Goal: Information Seeking & Learning: Learn about a topic

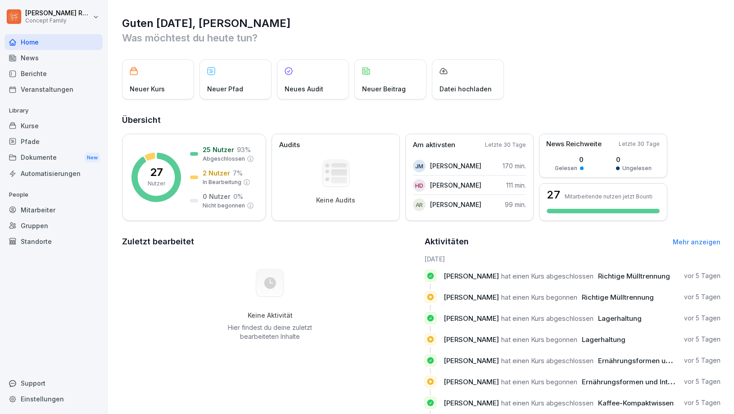
click at [53, 74] on div "Berichte" at bounding box center [54, 74] width 98 height 16
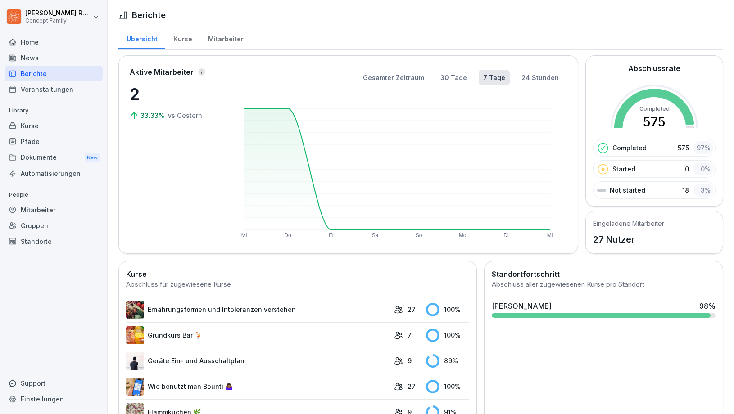
click at [228, 43] on div "Mitarbeiter" at bounding box center [225, 38] width 51 height 23
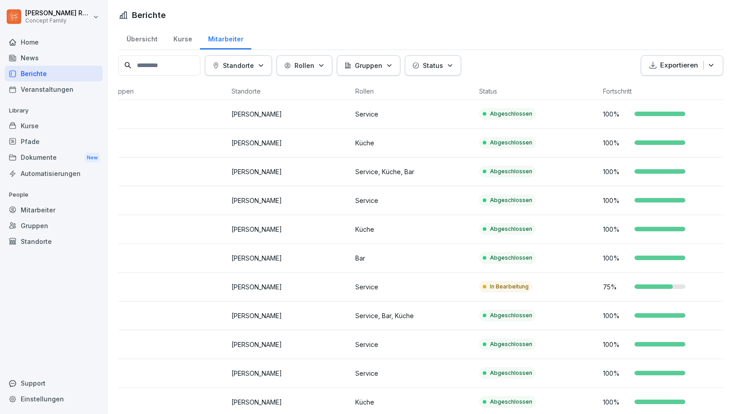
click at [185, 41] on div "Kurse" at bounding box center [182, 38] width 35 height 23
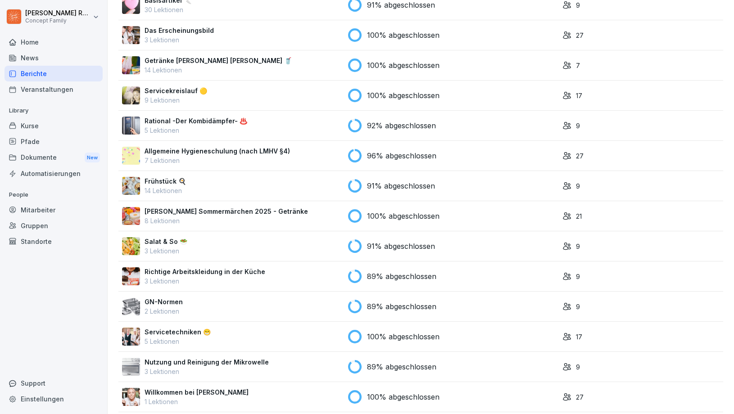
scroll to position [332, 0]
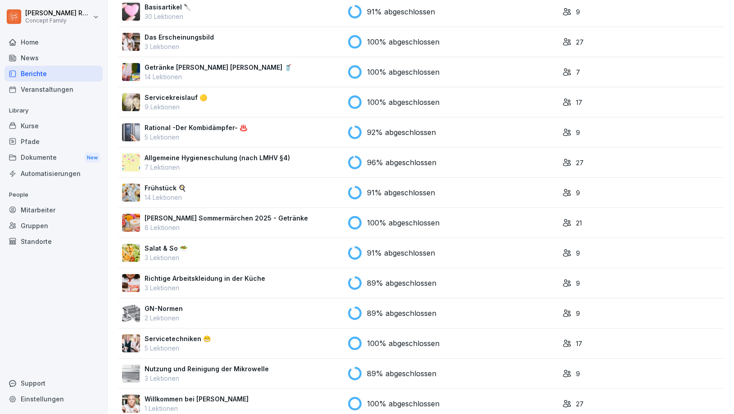
click at [196, 132] on p "5 Lektionen" at bounding box center [196, 136] width 103 height 9
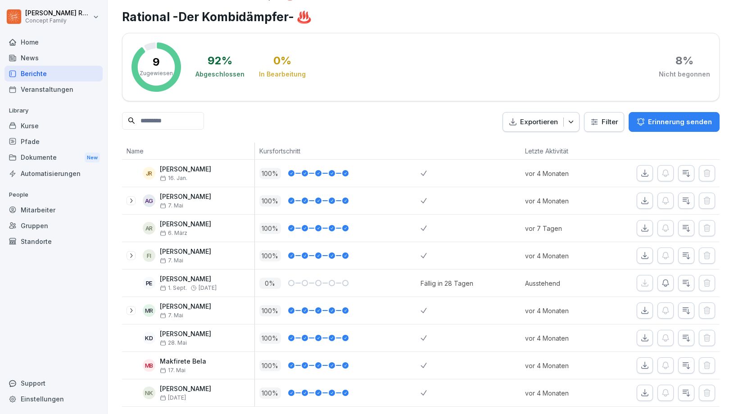
scroll to position [14, 0]
click at [23, 122] on div "Kurse" at bounding box center [54, 126] width 98 height 16
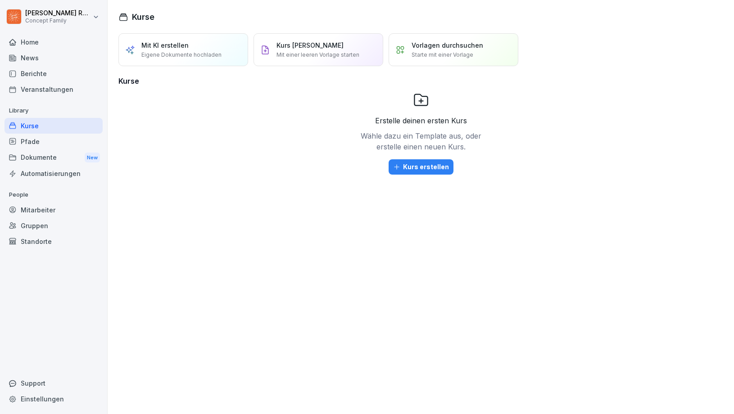
click at [33, 73] on div "Berichte" at bounding box center [54, 74] width 98 height 16
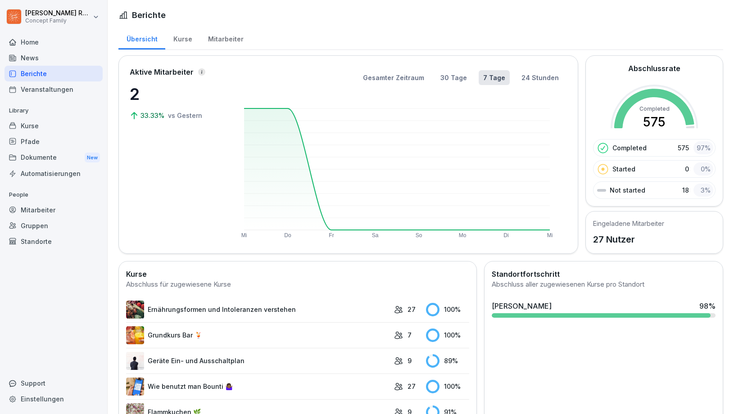
click at [227, 45] on div "Mitarbeiter" at bounding box center [225, 38] width 51 height 23
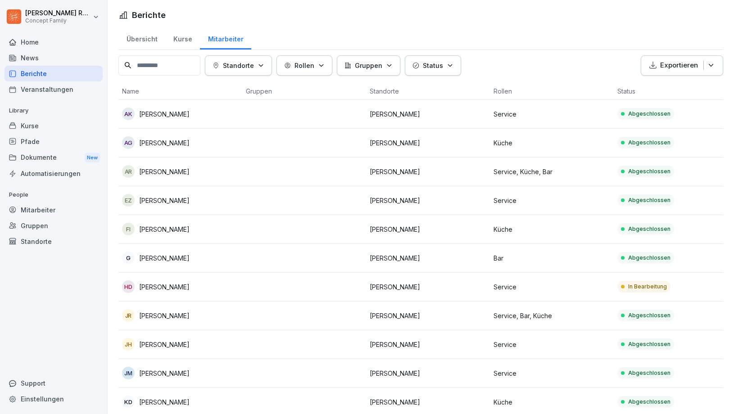
click at [184, 63] on input at bounding box center [159, 65] width 82 height 20
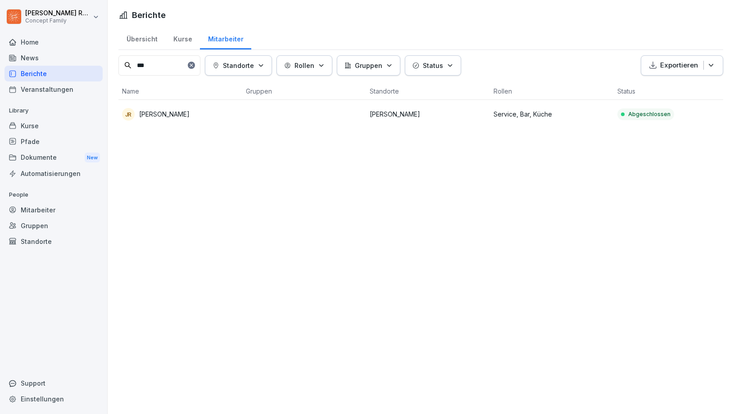
type input "***"
click at [520, 113] on p "Service, Bar, Küche" at bounding box center [551, 113] width 117 height 9
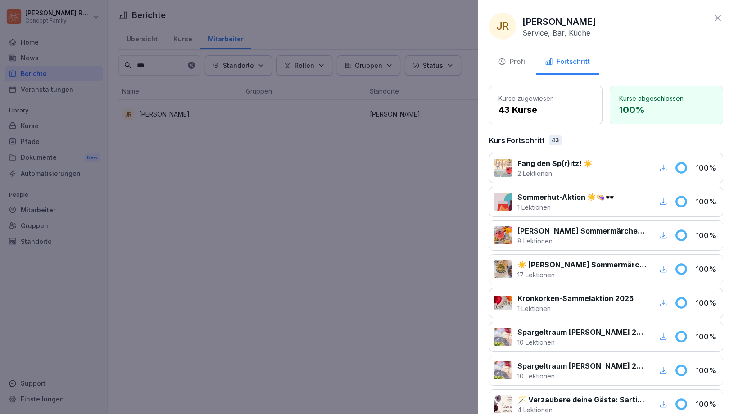
click at [513, 56] on button "Profil" at bounding box center [512, 62] width 47 height 24
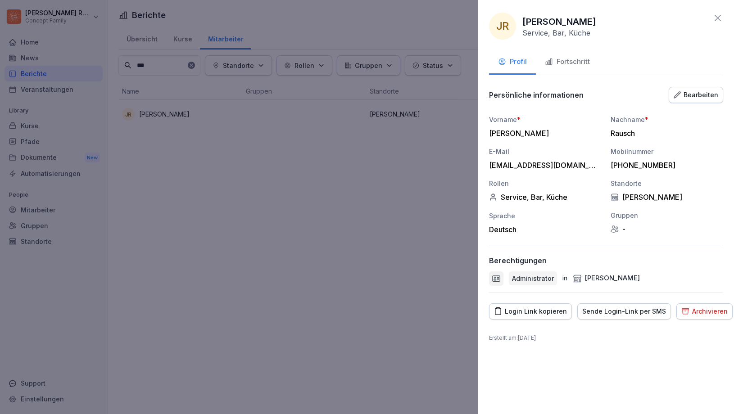
click at [545, 62] on icon "button" at bounding box center [549, 62] width 8 height 8
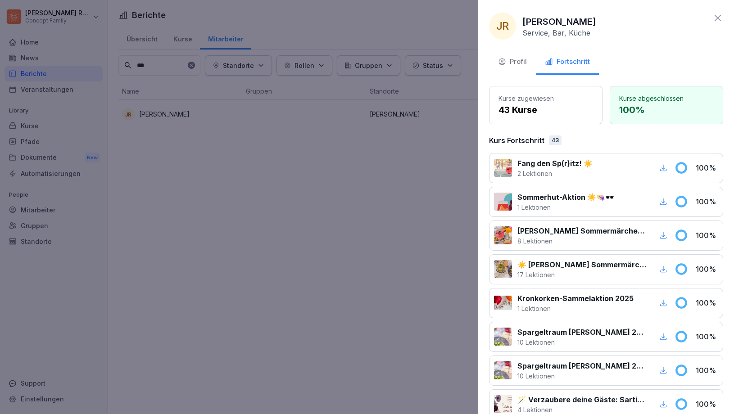
click at [523, 61] on div "Profil" at bounding box center [512, 62] width 29 height 10
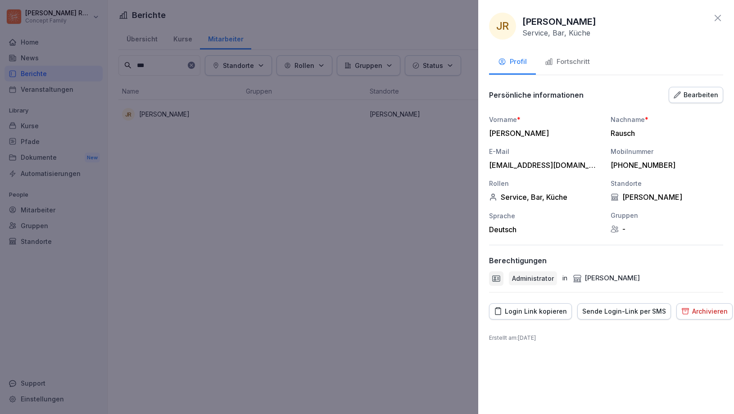
click at [529, 317] on button "Login Link kopieren" at bounding box center [530, 311] width 83 height 16
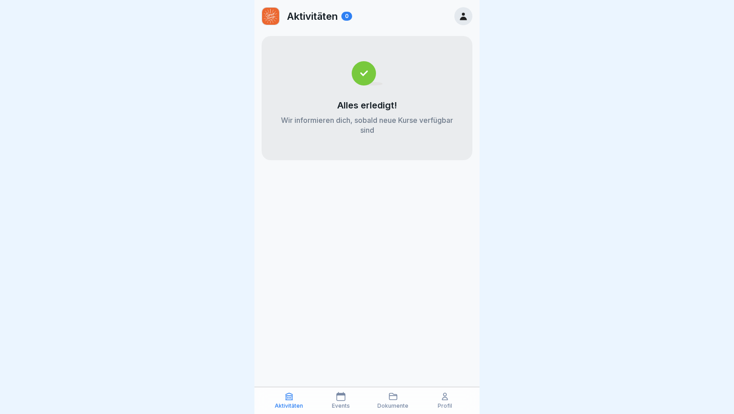
click at [340, 398] on icon at bounding box center [340, 396] width 9 height 9
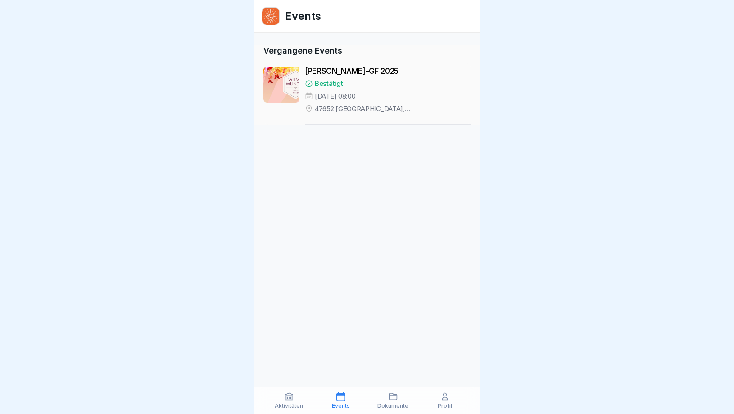
click at [391, 401] on icon at bounding box center [393, 396] width 9 height 9
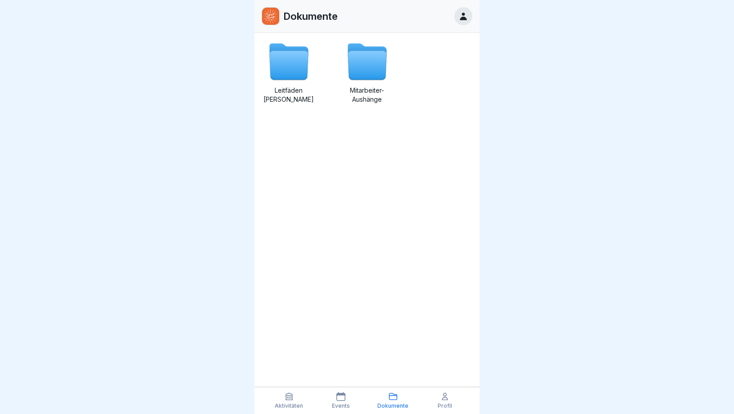
click at [439, 401] on div "Profil" at bounding box center [445, 400] width 48 height 17
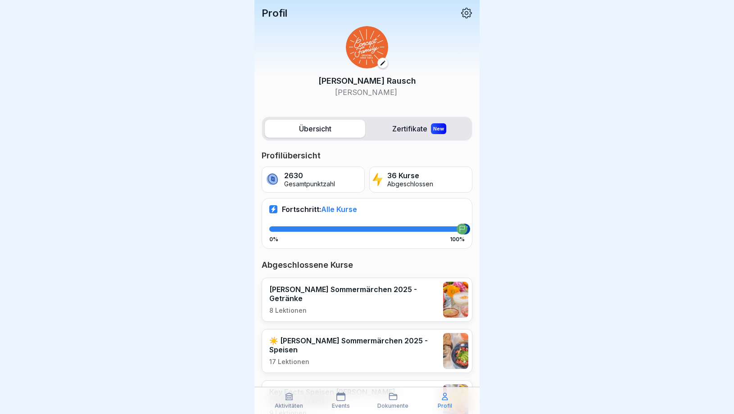
click at [448, 405] on p "Profil" at bounding box center [445, 406] width 14 height 6
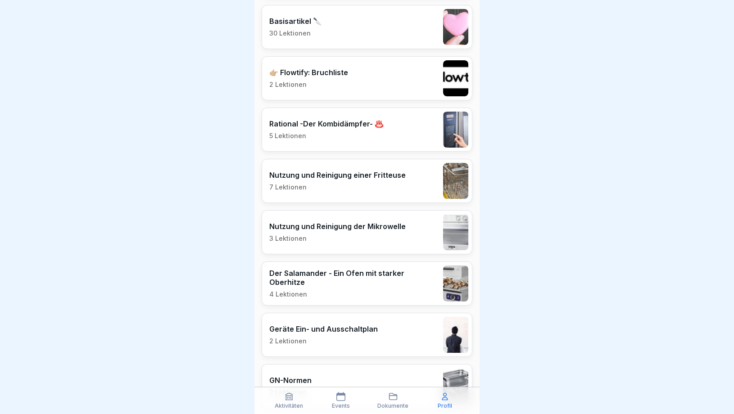
scroll to position [1045, 0]
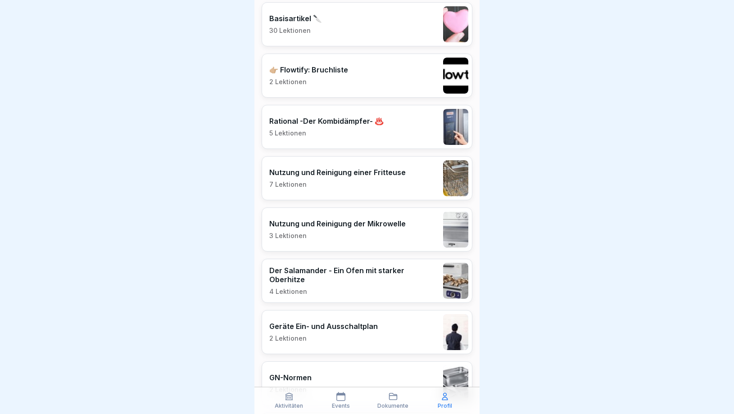
click at [367, 135] on p "5 Lektionen" at bounding box center [326, 133] width 114 height 8
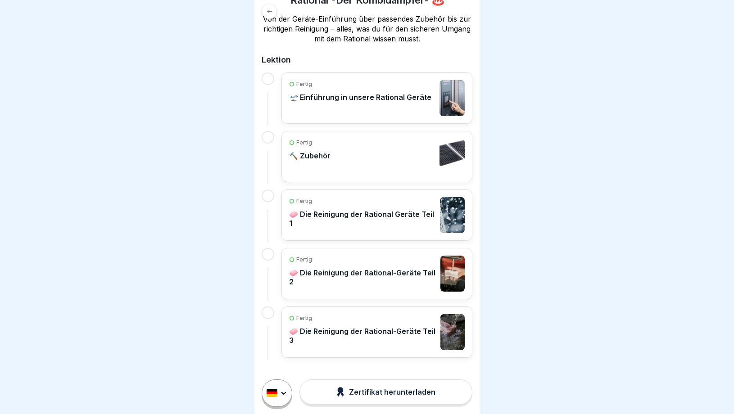
scroll to position [157, 0]
click at [406, 97] on p "🛫 Einführung in unsere Rational Geräte" at bounding box center [360, 97] width 142 height 9
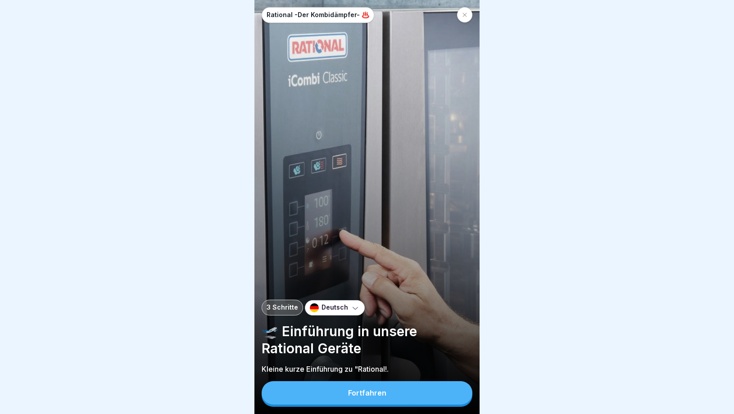
click at [406, 397] on button "Fortfahren" at bounding box center [367, 392] width 211 height 23
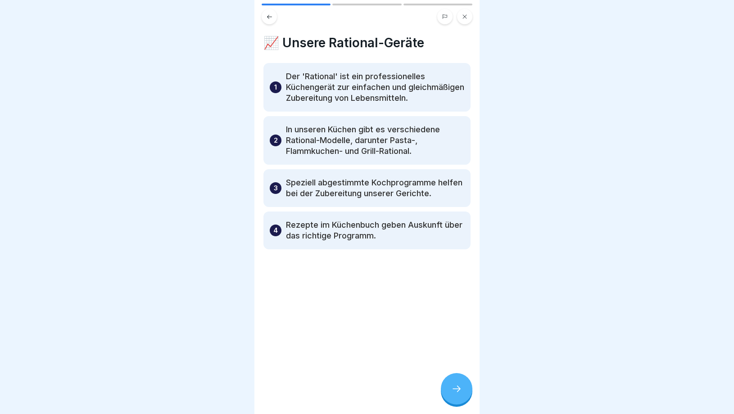
click at [454, 394] on div at bounding box center [457, 389] width 32 height 32
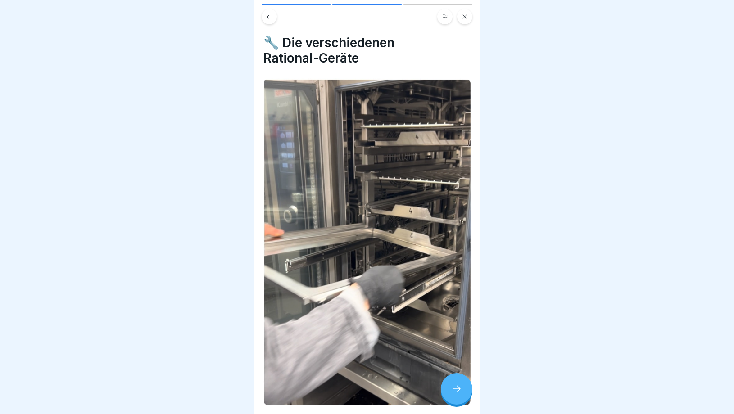
click at [452, 389] on icon at bounding box center [456, 389] width 11 height 11
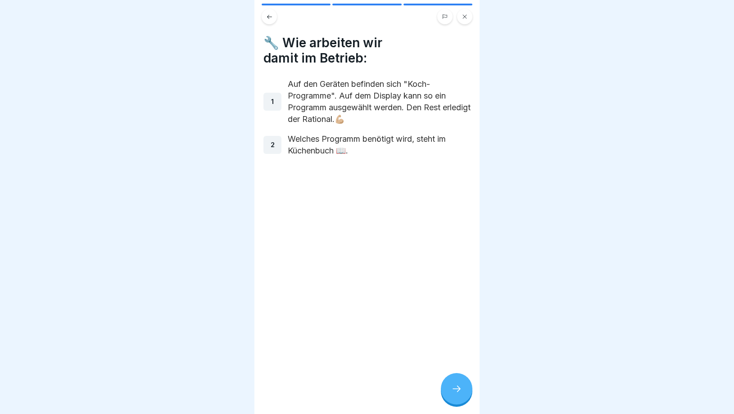
click at [268, 14] on icon at bounding box center [269, 17] width 7 height 7
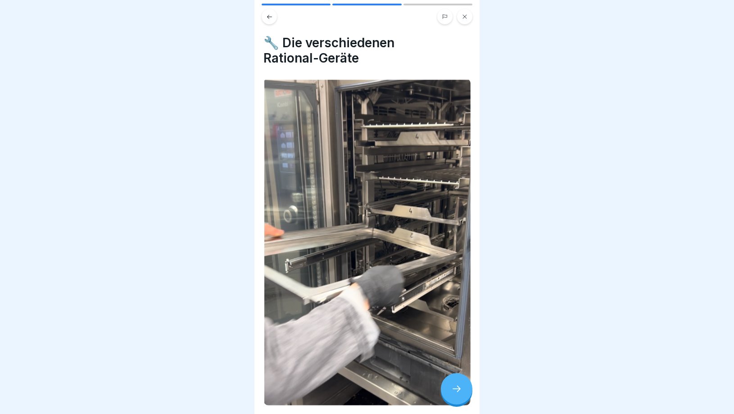
click at [270, 16] on icon at bounding box center [269, 17] width 7 height 7
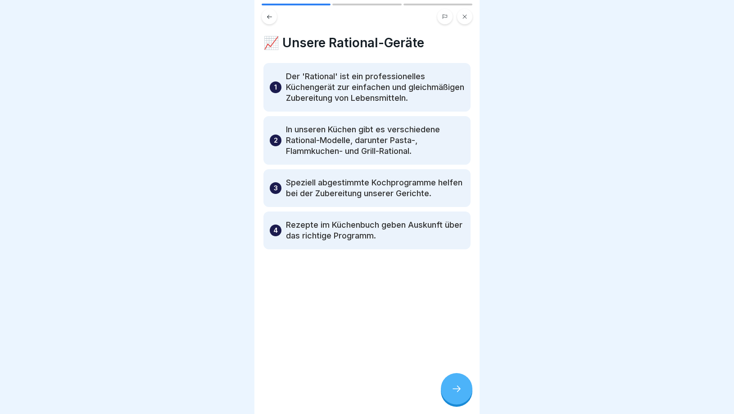
click at [270, 18] on icon at bounding box center [269, 17] width 7 height 7
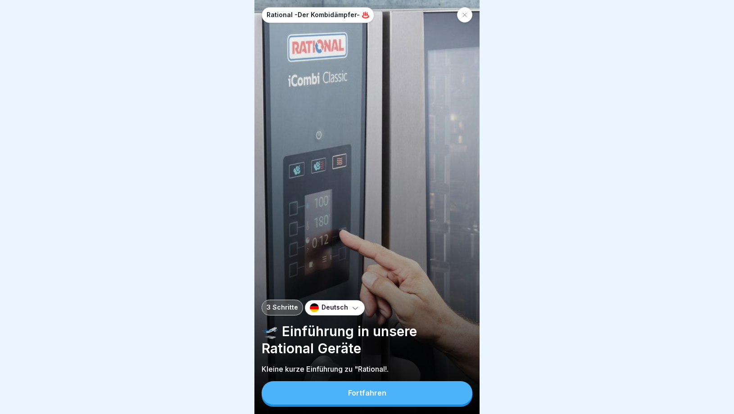
click at [462, 13] on icon at bounding box center [464, 14] width 5 height 5
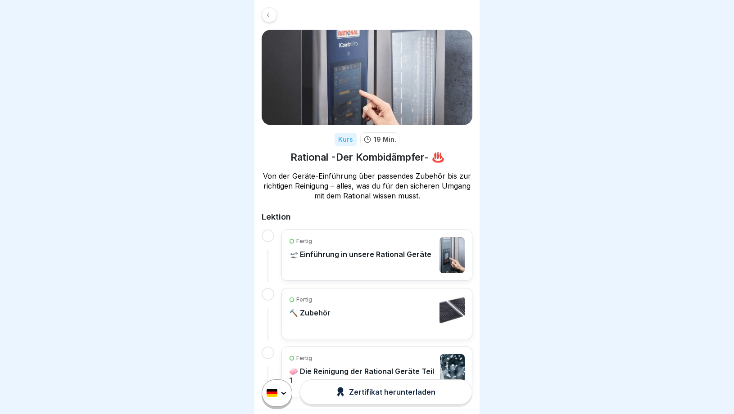
click at [351, 313] on div "Fertig 🔨 Zubehör" at bounding box center [377, 314] width 176 height 36
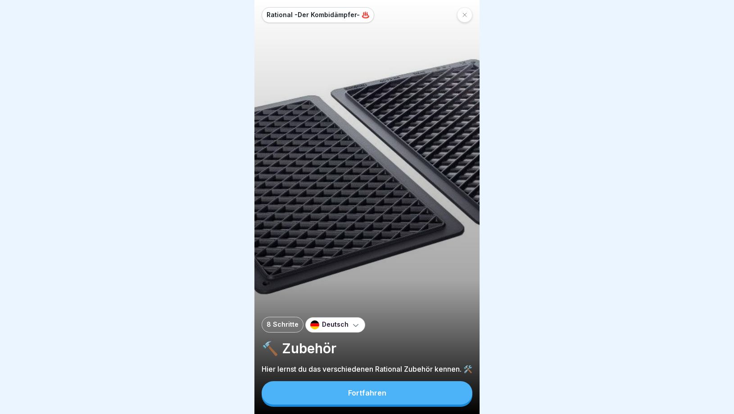
click at [467, 16] on icon at bounding box center [464, 14] width 5 height 5
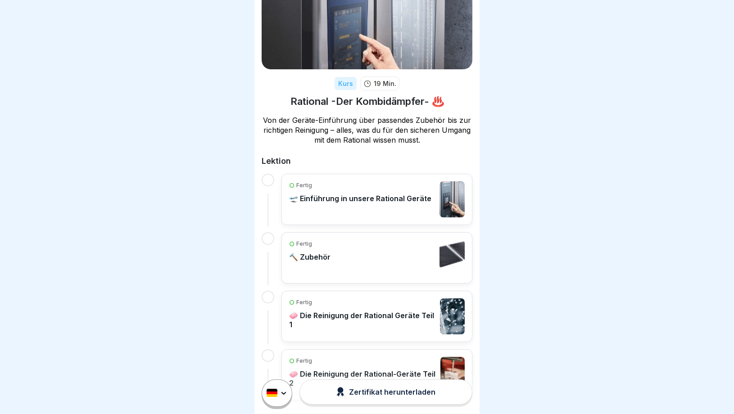
scroll to position [97, 0]
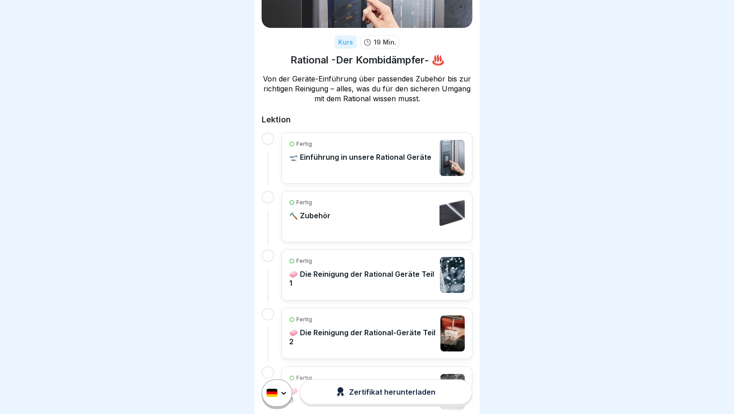
click at [386, 222] on div "Fertig 🔨 Zubehör" at bounding box center [377, 217] width 176 height 36
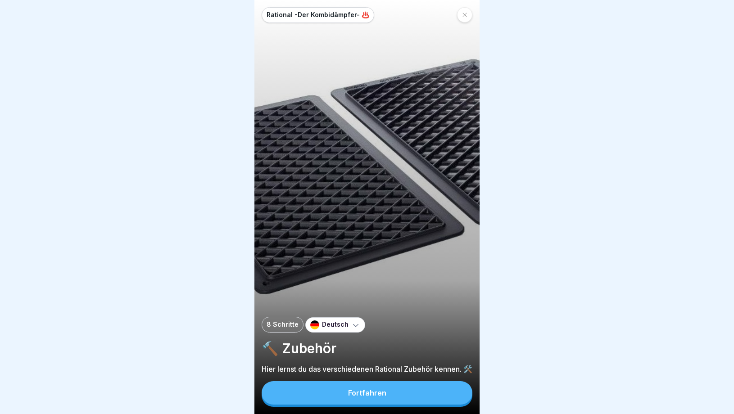
click at [402, 408] on div "Rational -Der Kombidämpfer- ♨️ 8 Schritte Deutsch 🔨 Zubehör Hier lernst du das …" at bounding box center [366, 207] width 225 height 414
click at [403, 390] on button "Fortfahren" at bounding box center [367, 392] width 211 height 23
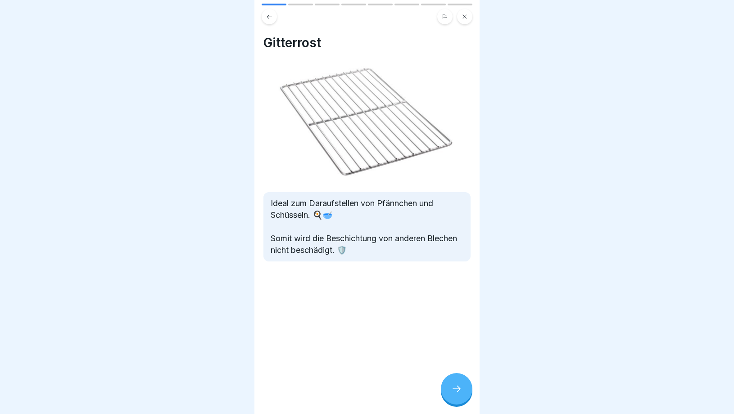
click at [456, 386] on icon at bounding box center [456, 389] width 11 height 11
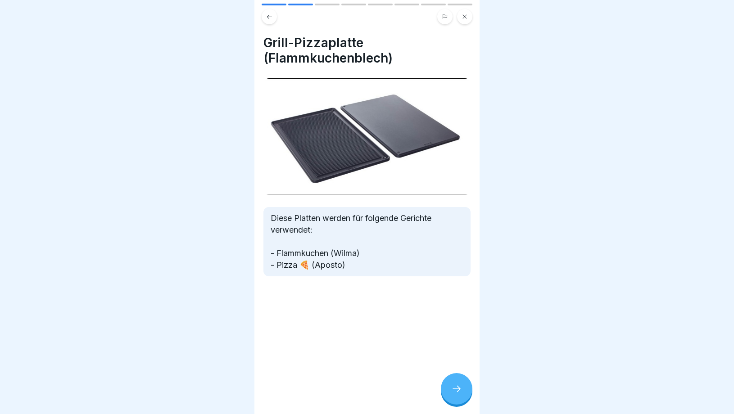
click at [456, 387] on icon at bounding box center [456, 389] width 11 height 11
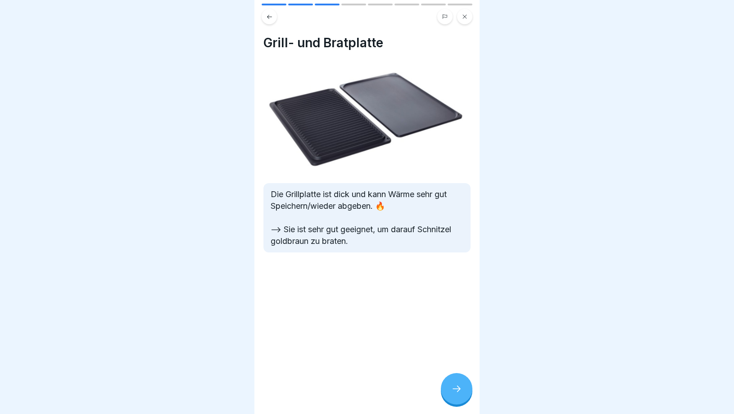
click at [456, 387] on icon at bounding box center [456, 389] width 11 height 11
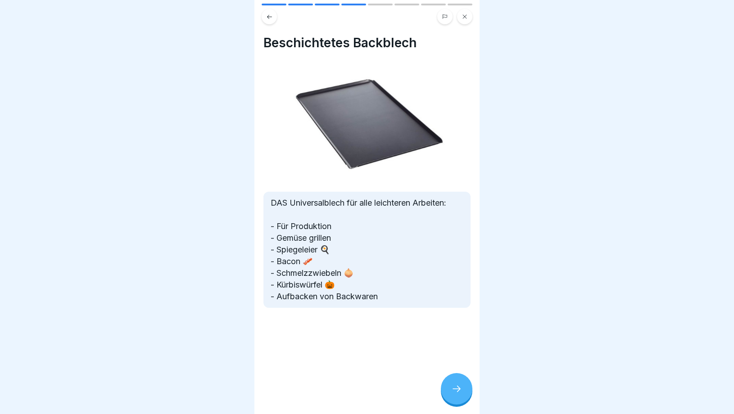
click at [456, 388] on icon at bounding box center [456, 389] width 11 height 11
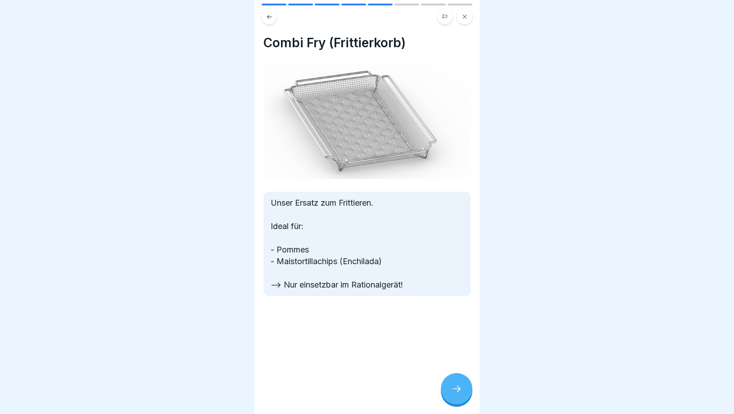
click at [456, 389] on icon at bounding box center [456, 389] width 11 height 11
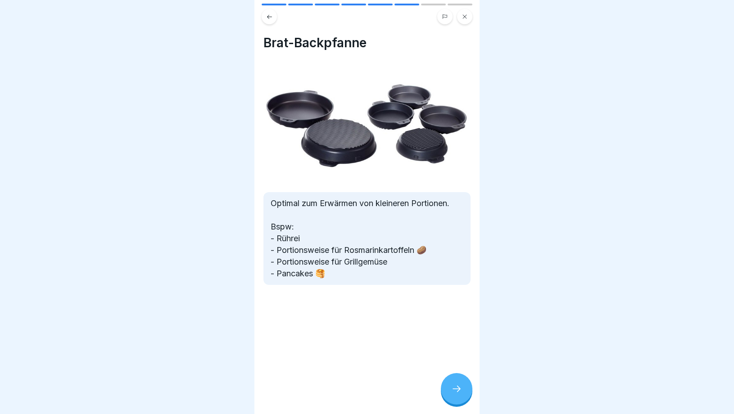
click at [454, 380] on div at bounding box center [457, 389] width 32 height 32
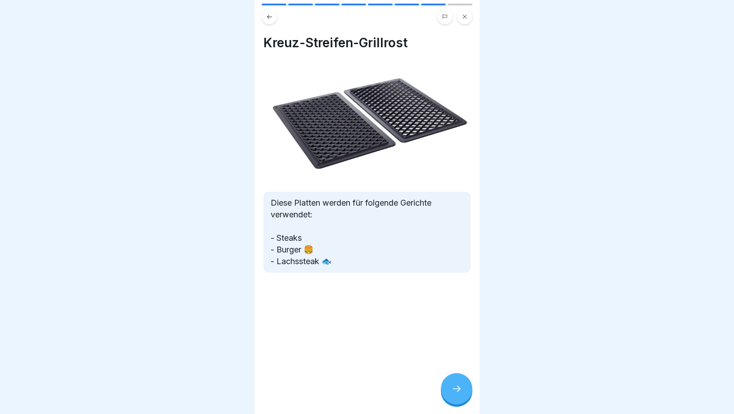
click at [462, 388] on div at bounding box center [457, 389] width 32 height 32
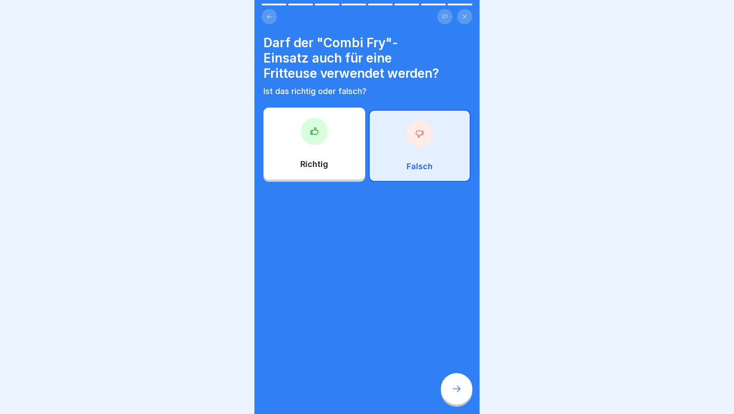
click at [463, 17] on icon at bounding box center [464, 16] width 5 height 5
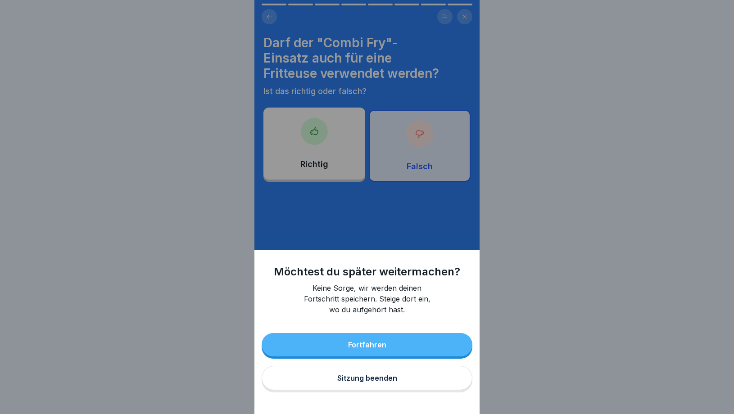
click at [356, 381] on div "Sitzung beenden" at bounding box center [367, 378] width 60 height 8
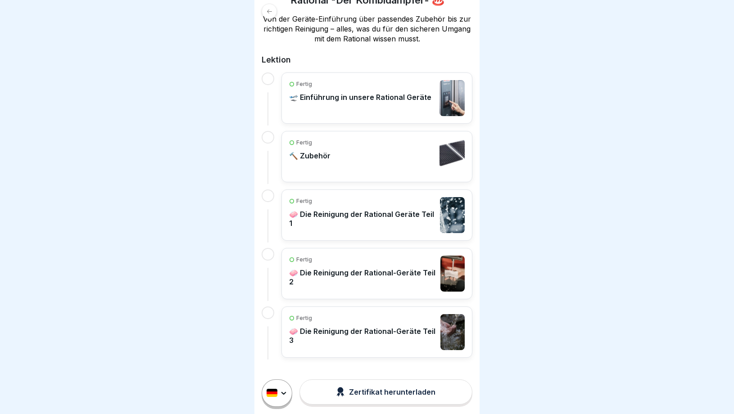
scroll to position [157, 0]
click at [379, 229] on div "Fertig 🧼 Die Reinigung der Rational Geräte Teil 1" at bounding box center [362, 216] width 146 height 36
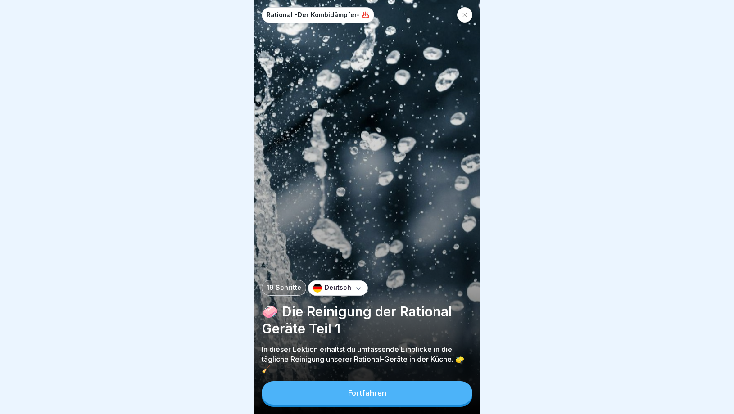
click at [376, 393] on div "Fortfahren" at bounding box center [367, 393] width 38 height 8
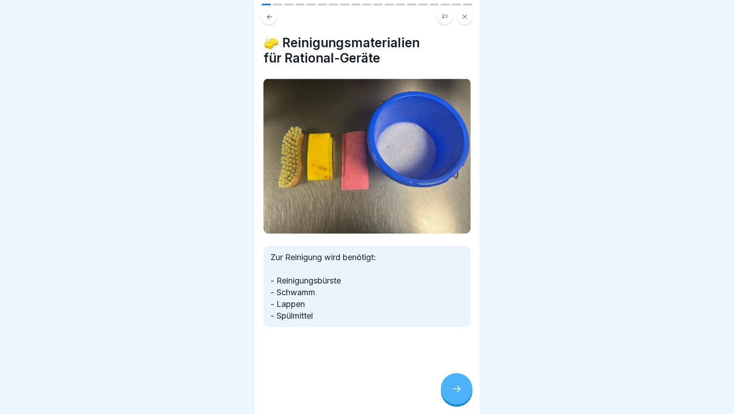
click at [453, 394] on div at bounding box center [457, 389] width 32 height 32
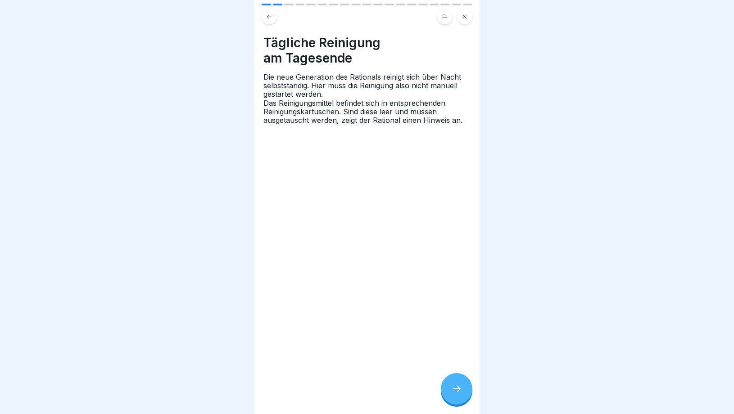
click at [459, 382] on div at bounding box center [457, 389] width 32 height 32
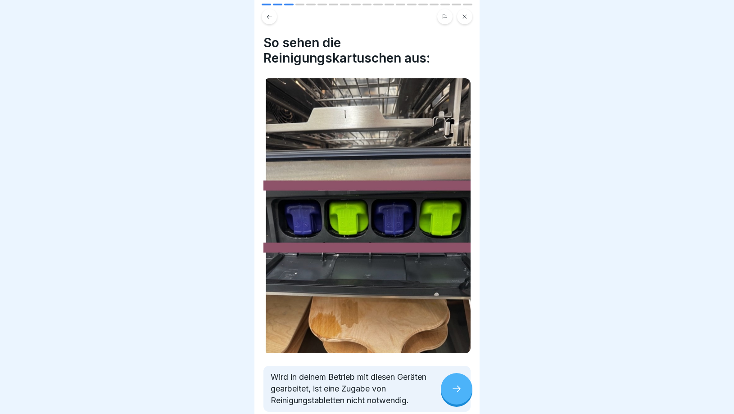
click at [459, 384] on div at bounding box center [457, 389] width 32 height 32
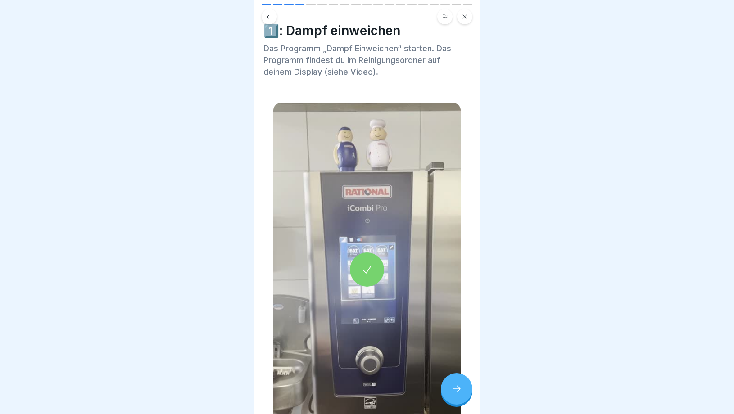
scroll to position [14, 0]
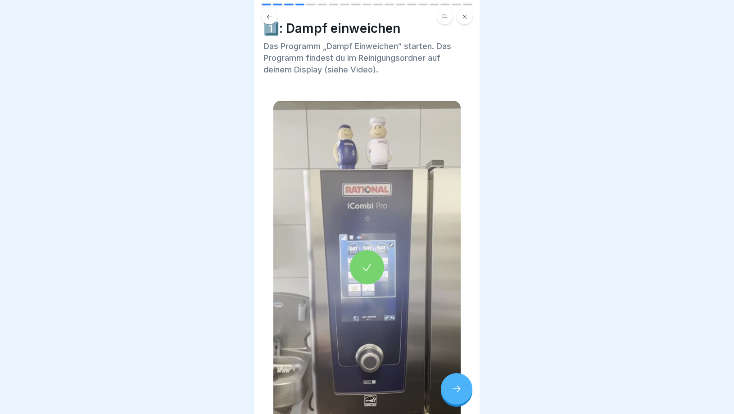
click at [369, 270] on icon at bounding box center [367, 267] width 13 height 13
